Goal: Information Seeking & Learning: Check status

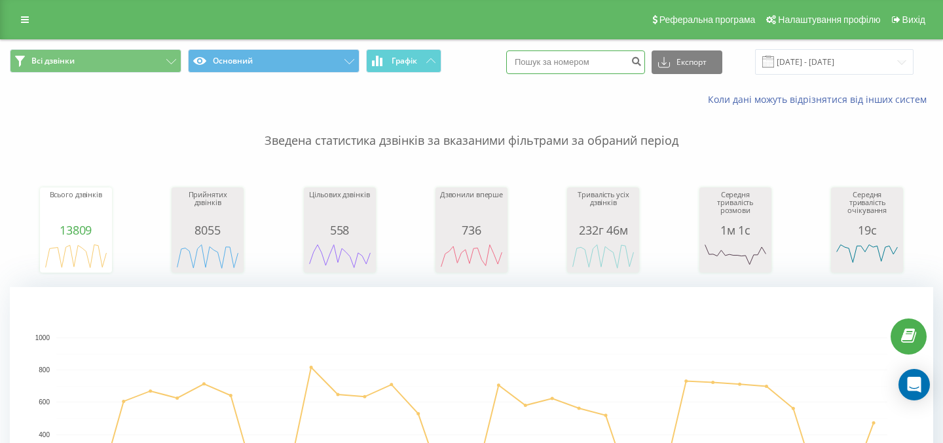
click at [609, 62] on input at bounding box center [575, 62] width 139 height 24
paste input "380733286791("
type input "380733286791"
click at [642, 61] on icon "submit" at bounding box center [636, 60] width 11 height 8
